Goal: Task Accomplishment & Management: Complete application form

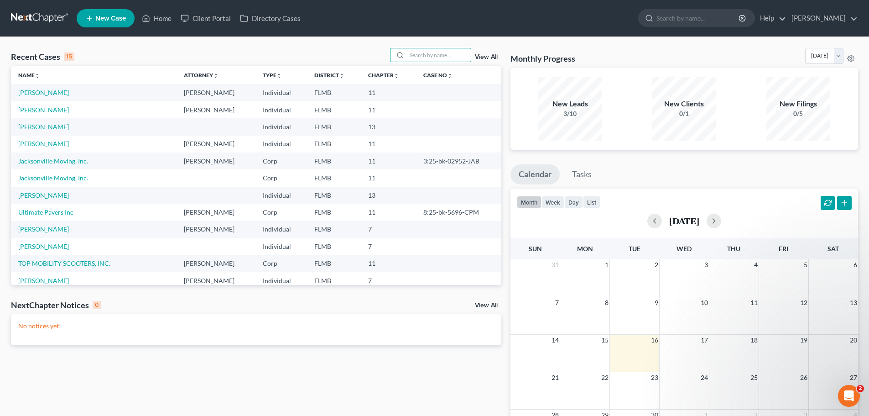
click at [114, 20] on span "New Case" at bounding box center [110, 18] width 31 height 7
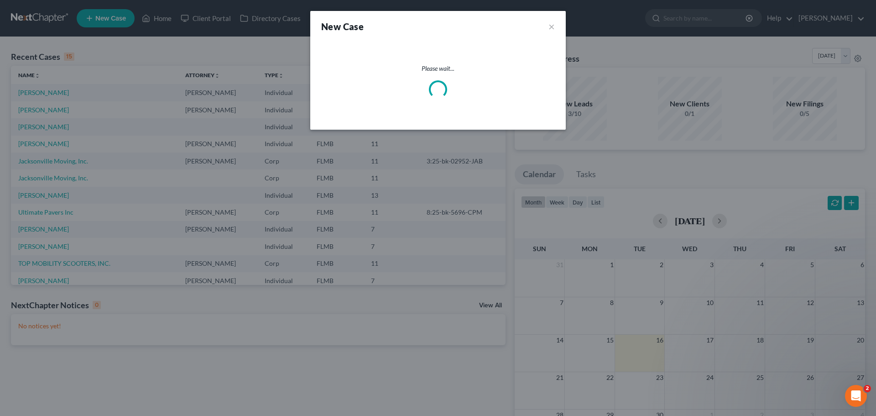
select select "15"
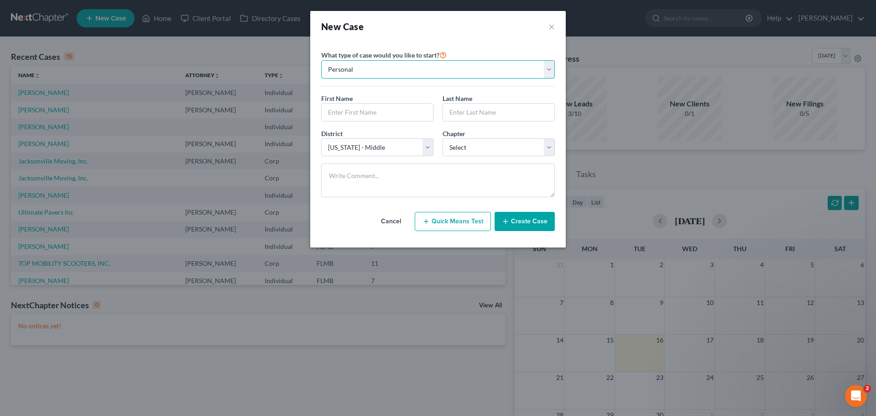
click at [450, 70] on select "Personal Business" at bounding box center [438, 69] width 234 height 18
select select "1"
click at [321, 60] on select "Personal Business" at bounding box center [438, 69] width 234 height 18
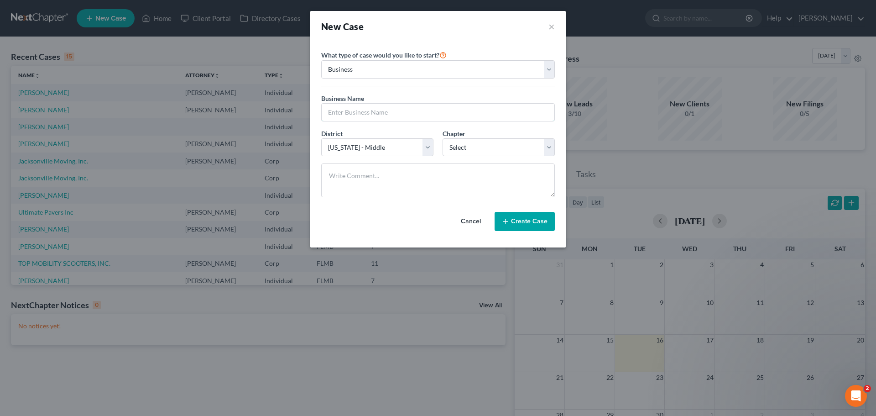
click at [354, 115] on input "text" at bounding box center [438, 112] width 233 height 17
paste input "Would you like to keep this agreement?"
type input "Would you like to keep this agreement?"
type input "Immaculate Winks LLC"
click at [484, 147] on select "Select 7 11 12" at bounding box center [499, 147] width 112 height 18
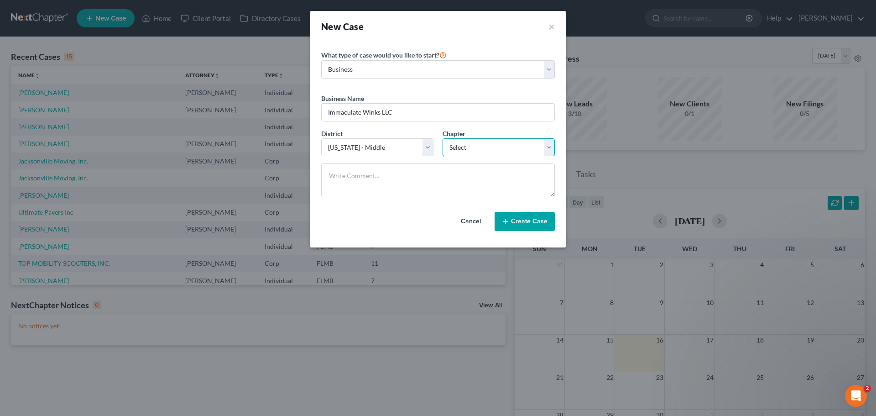
select select "1"
click at [443, 138] on select "Select 7 11 12" at bounding box center [499, 147] width 112 height 18
click at [522, 223] on button "Create Case" at bounding box center [525, 221] width 60 height 19
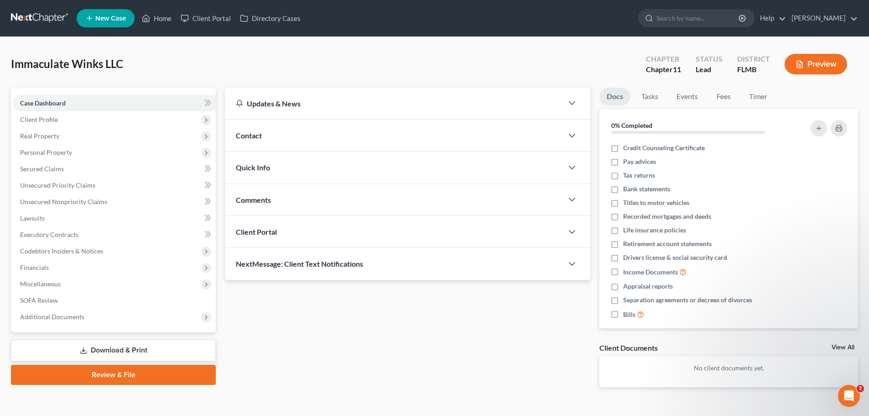
click at [291, 230] on div "Client Portal" at bounding box center [394, 231] width 338 height 31
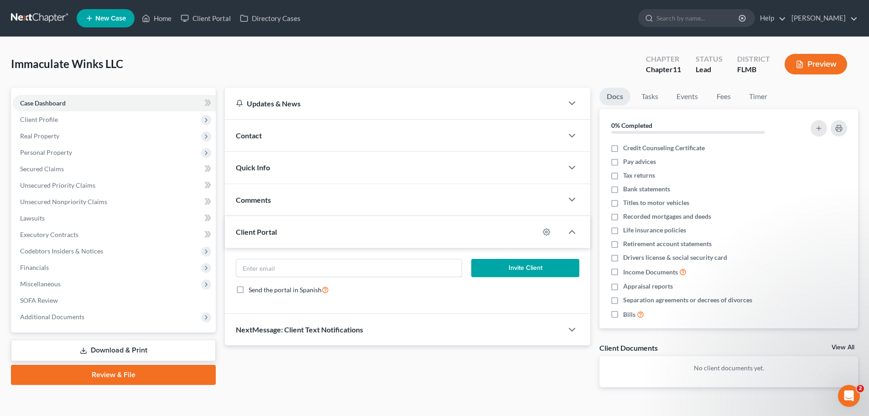
click at [317, 266] on input "email" at bounding box center [348, 267] width 225 height 17
type input "[EMAIL_ADDRESS][DOMAIN_NAME]"
click at [498, 270] on button "Invite Client" at bounding box center [525, 268] width 109 height 18
